Goal: Task Accomplishment & Management: Complete application form

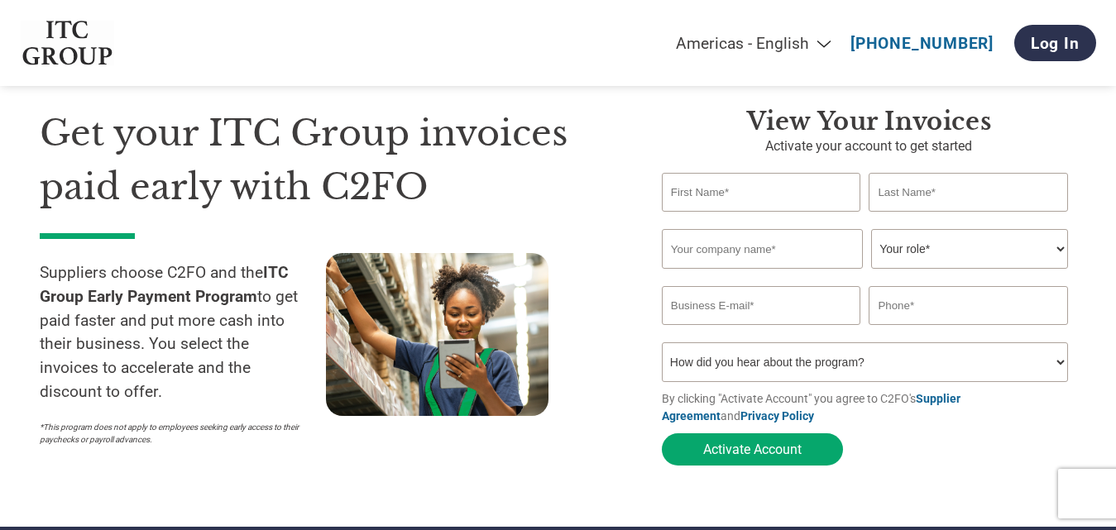
scroll to position [71, 0]
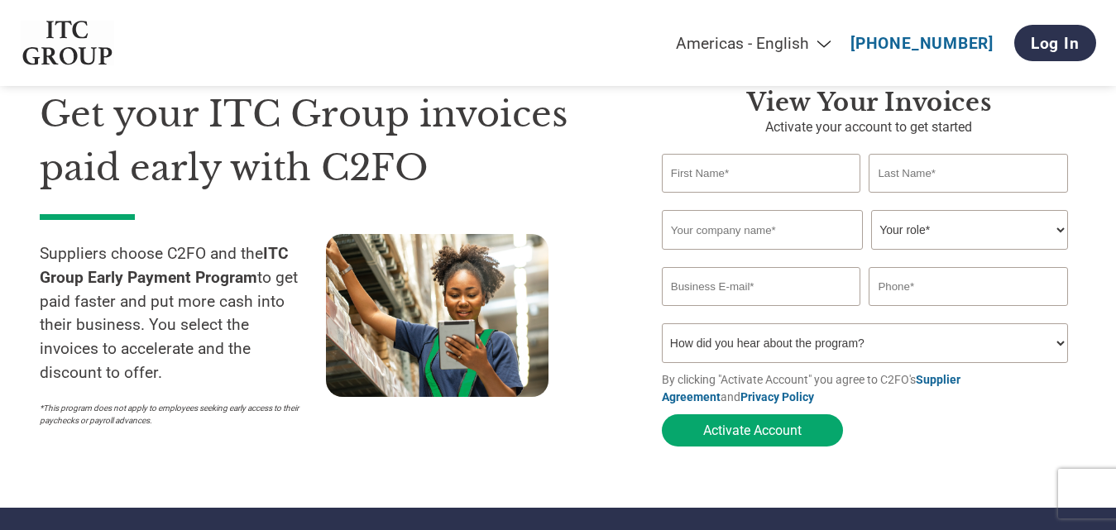
click at [836, 45] on select "Americas - English Américas - Español [GEOGRAPHIC_DATA] - Português [GEOGRAPHIC…" at bounding box center [650, 43] width 384 height 19
click at [581, 34] on select "Americas - English Américas - Español [GEOGRAPHIC_DATA] - Português [GEOGRAPHIC…" at bounding box center [650, 43] width 384 height 19
click at [783, 175] on input "text" at bounding box center [761, 173] width 199 height 39
type input "MUKESH"
click at [918, 176] on input "text" at bounding box center [968, 173] width 199 height 39
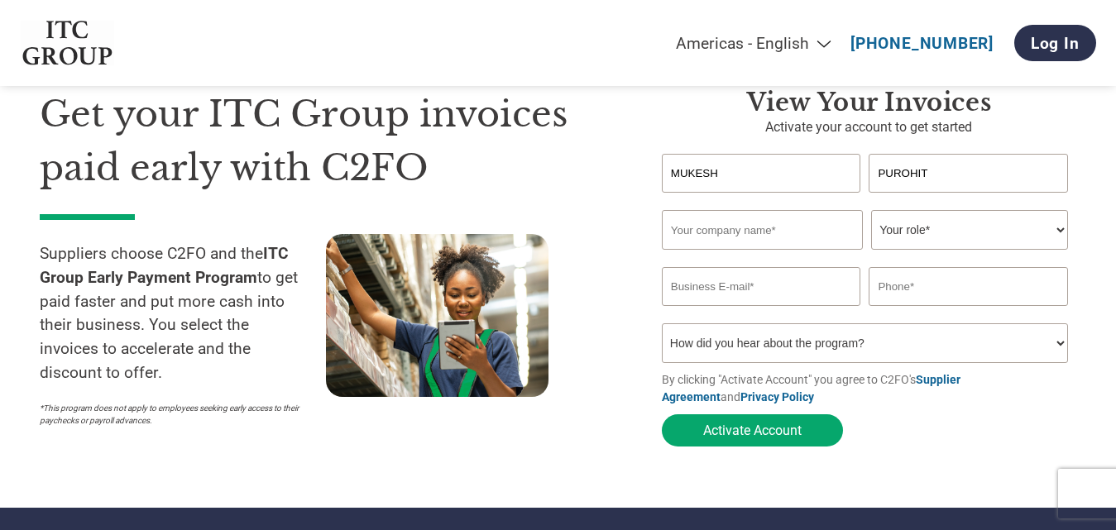
type input "PUROHIT"
click at [820, 216] on input "text" at bounding box center [762, 230] width 201 height 40
type input "RATNAMANI STEEL ENGG CO"
click at [945, 230] on select "Your role* CFO Controller Credit Manager Finance Director Treasurer CEO Preside…" at bounding box center [969, 230] width 197 height 40
select select "OTHER"
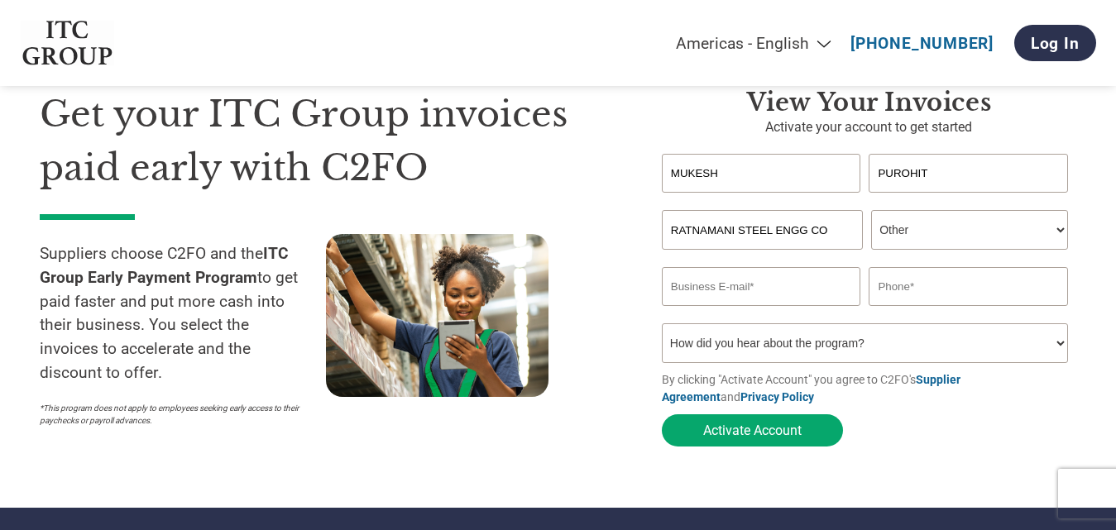
click at [871, 212] on select "Your role* CFO Controller Credit Manager Finance Director Treasurer CEO Preside…" at bounding box center [969, 230] width 197 height 40
click at [751, 292] on input "email" at bounding box center [761, 286] width 199 height 39
type input "[EMAIL_ADDRESS][DOMAIN_NAME]"
click at [934, 299] on input "text" at bounding box center [968, 286] width 199 height 39
type input "9"
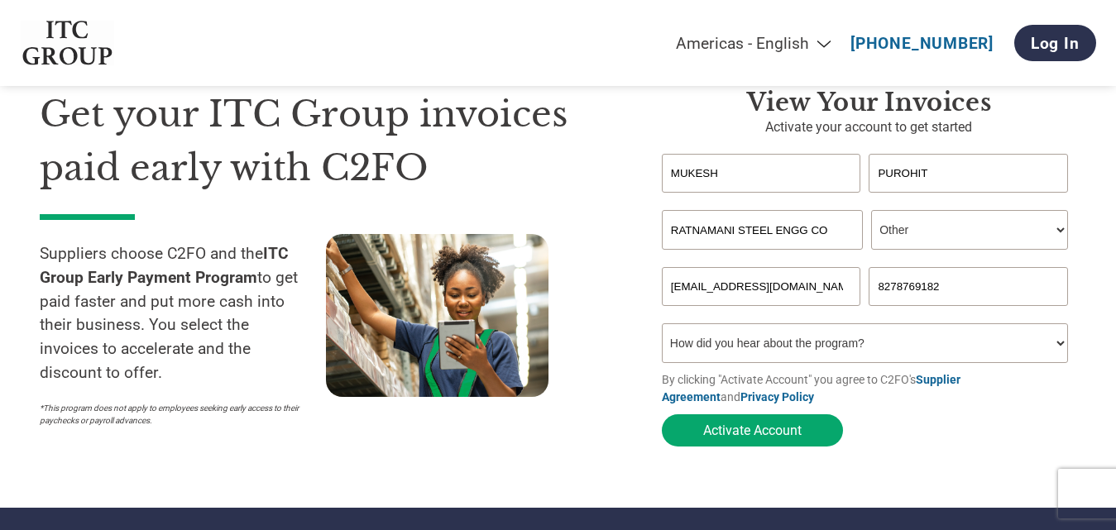
type input "8278769182"
click at [892, 361] on select "How did you hear about the program? Received a letter Email Social Media Online…" at bounding box center [865, 344] width 406 height 40
select select "Email"
click at [662, 329] on select "How did you hear about the program? Received a letter Email Social Media Online…" at bounding box center [865, 344] width 406 height 40
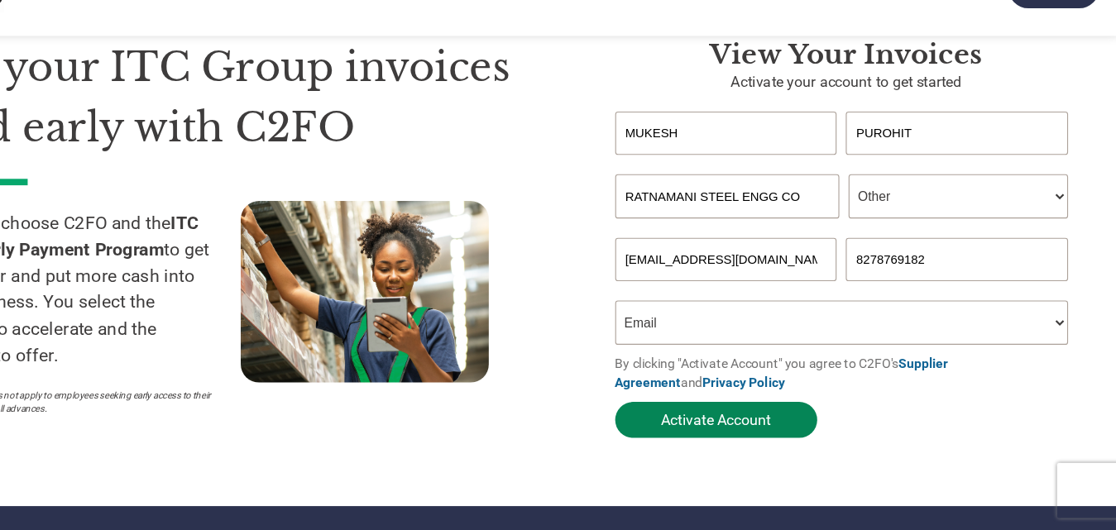
click at [743, 432] on button "Activate Account" at bounding box center [752, 431] width 181 height 32
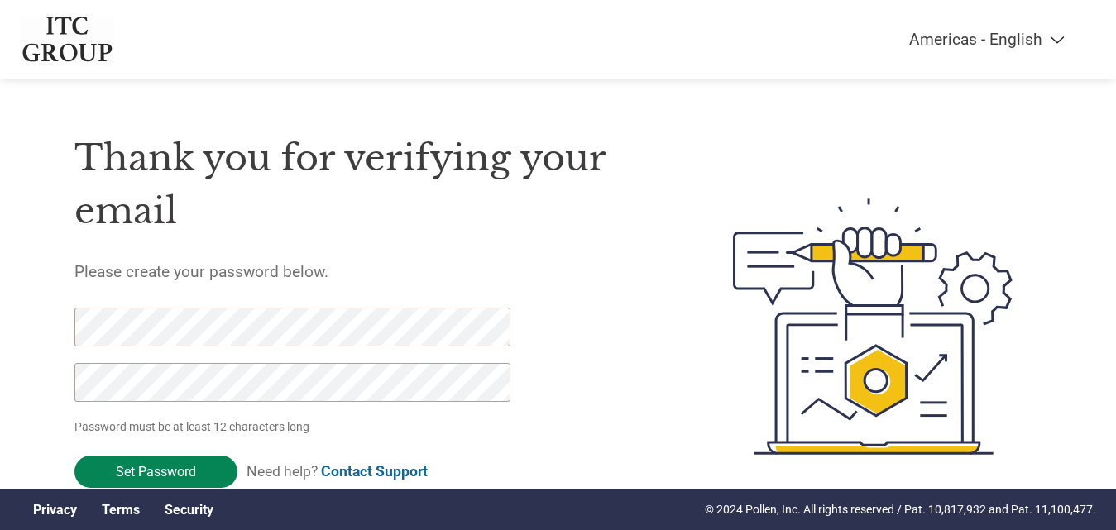
click at [138, 461] on input "Set Password" at bounding box center [155, 472] width 163 height 32
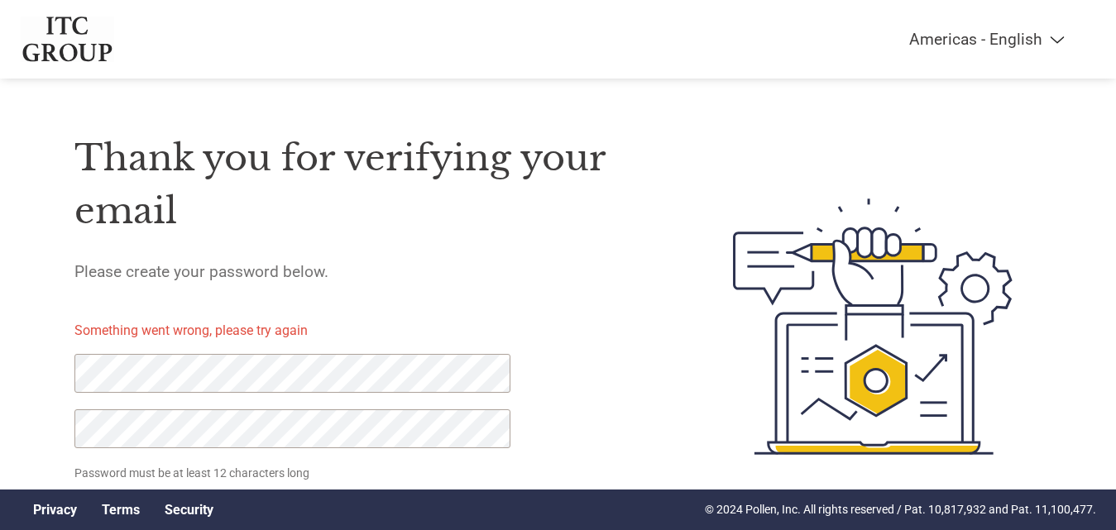
scroll to position [57, 0]
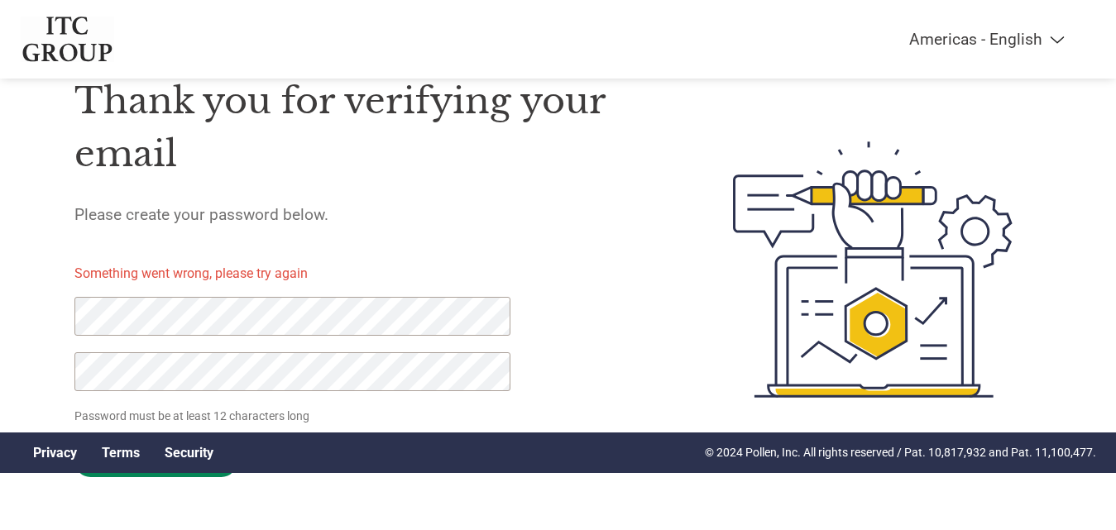
click at [197, 473] on input "Set Password" at bounding box center [155, 461] width 163 height 32
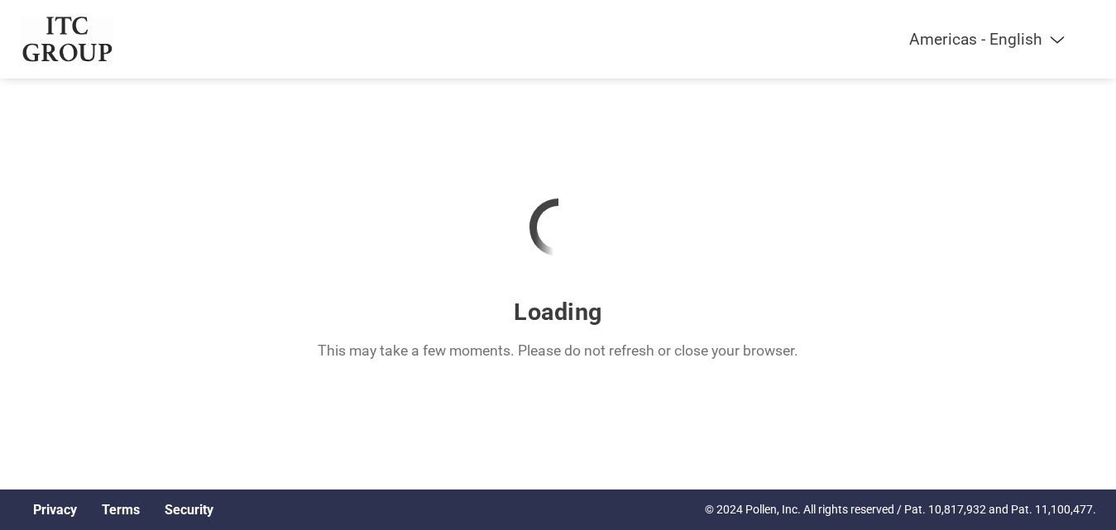
scroll to position [0, 0]
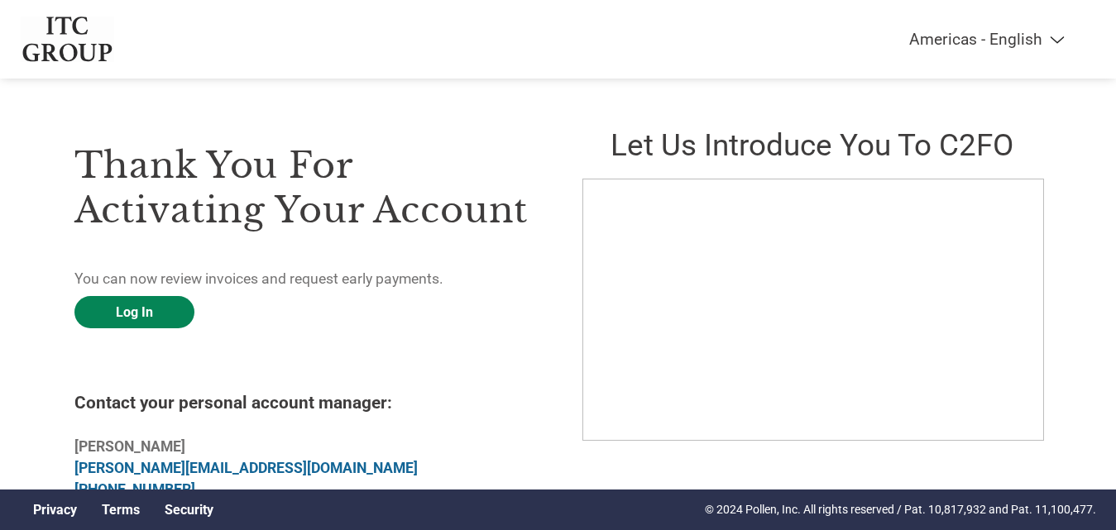
click at [121, 315] on link "Log In" at bounding box center [134, 312] width 120 height 32
